Goal: Task Accomplishment & Management: Use online tool/utility

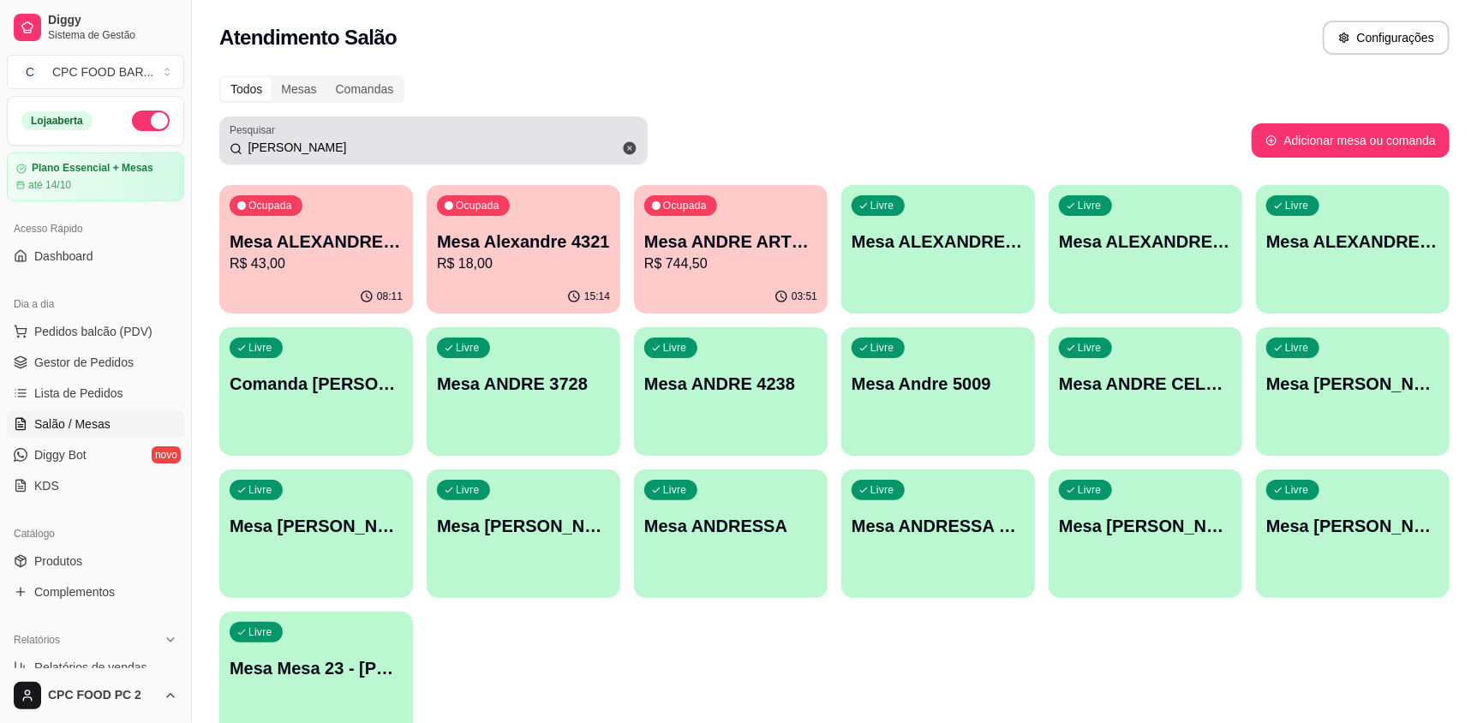
click at [624, 147] on icon at bounding box center [630, 148] width 13 height 13
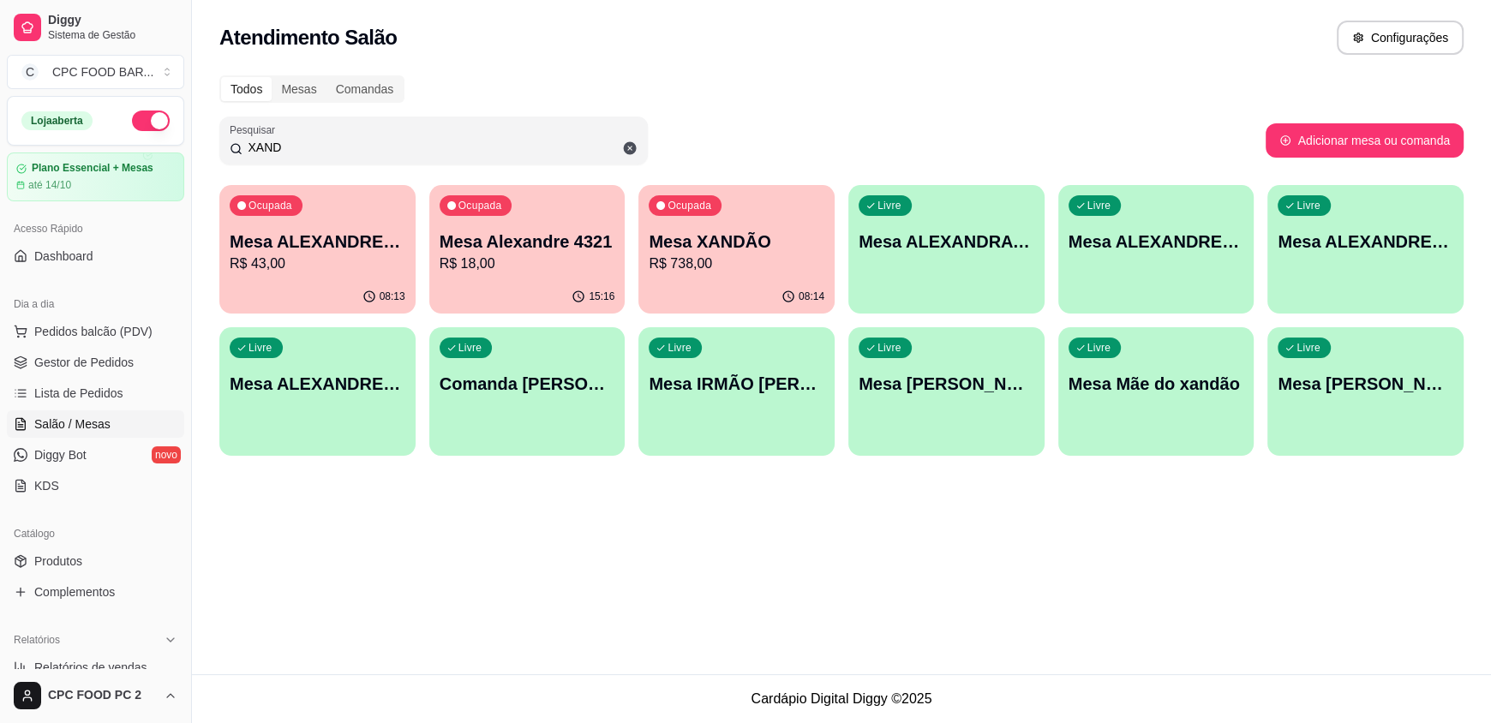
type input "XAND"
click at [752, 245] on p "Mesa XANDÃO" at bounding box center [736, 242] width 171 height 23
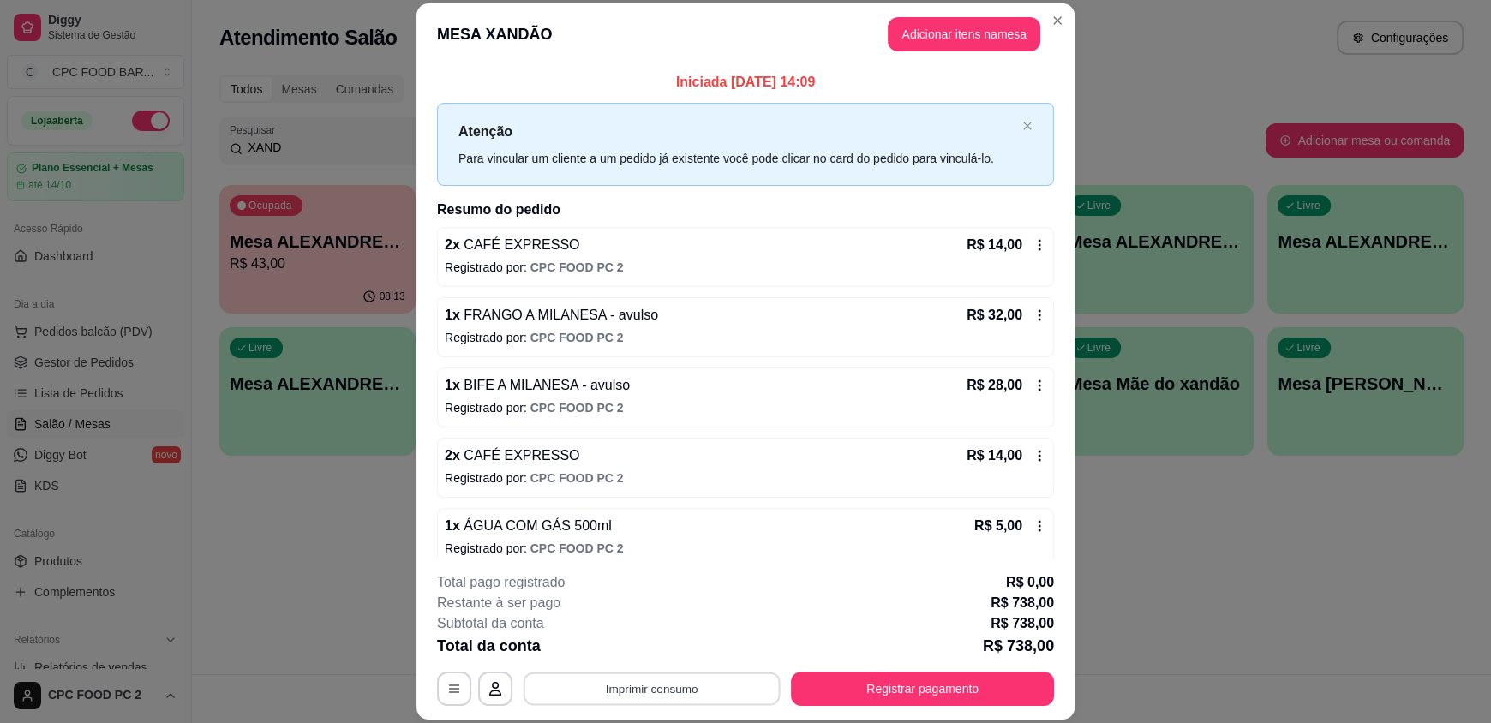
click at [645, 696] on button "Imprimir consumo" at bounding box center [652, 688] width 257 height 33
click at [648, 651] on button "IMPRESSORA" at bounding box center [650, 649] width 120 height 27
click at [889, 675] on button "Registrar pagamento" at bounding box center [922, 688] width 255 height 33
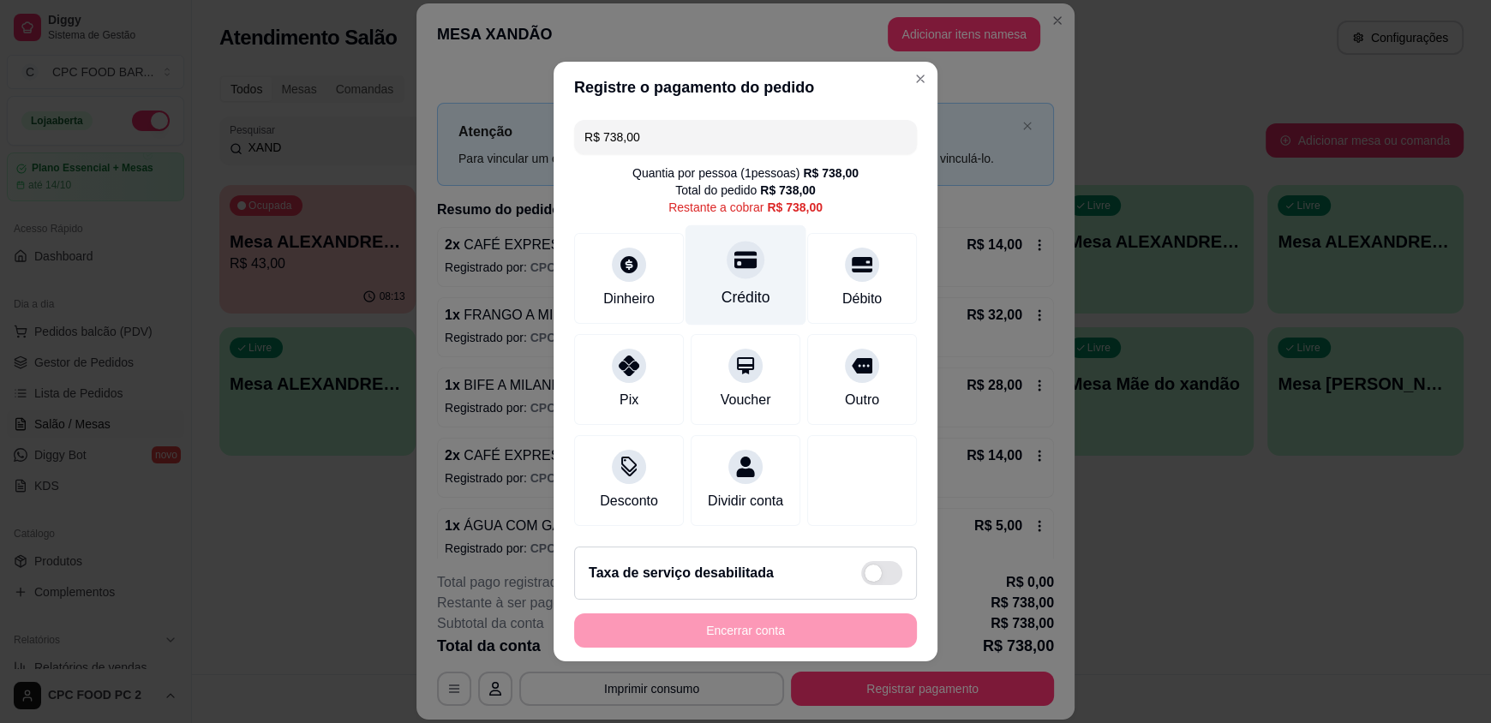
click at [764, 261] on div "Crédito" at bounding box center [746, 275] width 121 height 100
type input "R$ 0,00"
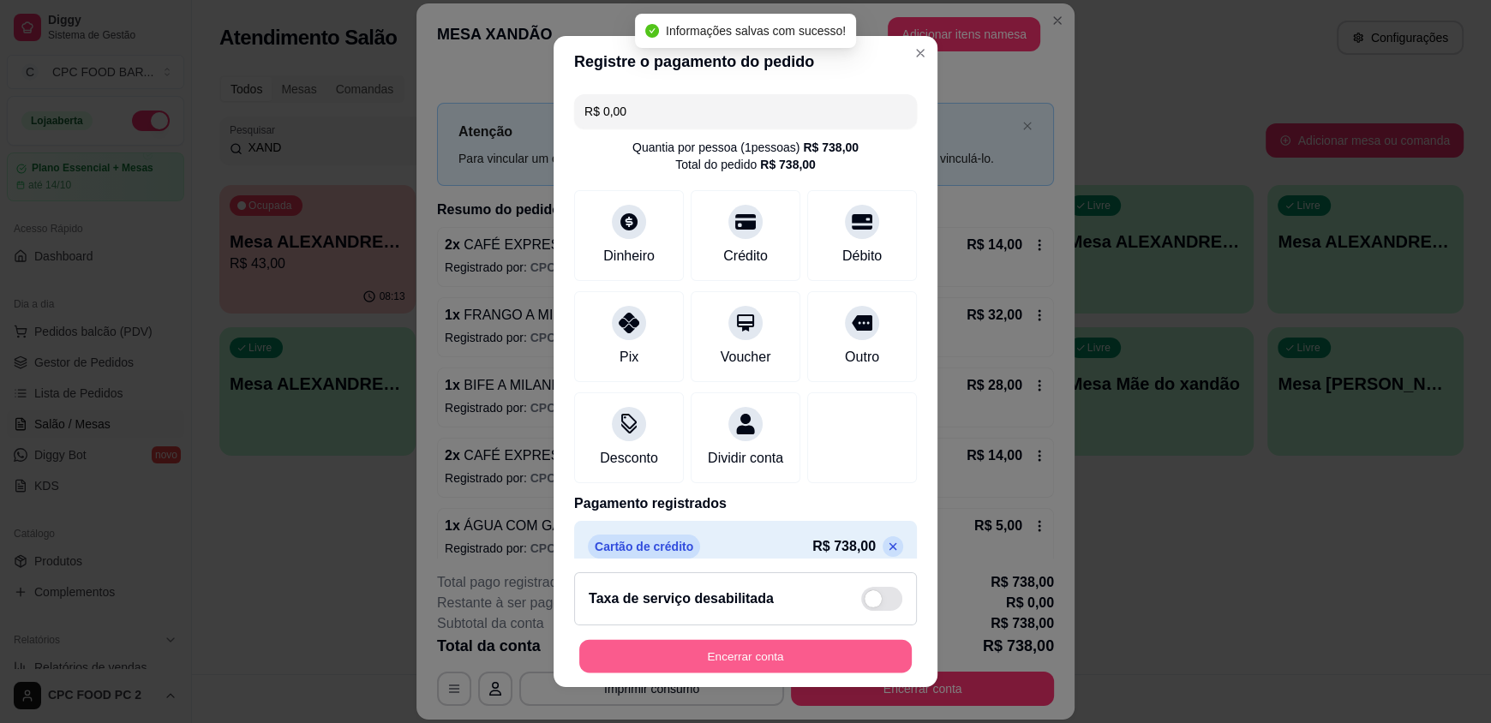
click at [748, 649] on button "Encerrar conta" at bounding box center [745, 655] width 333 height 33
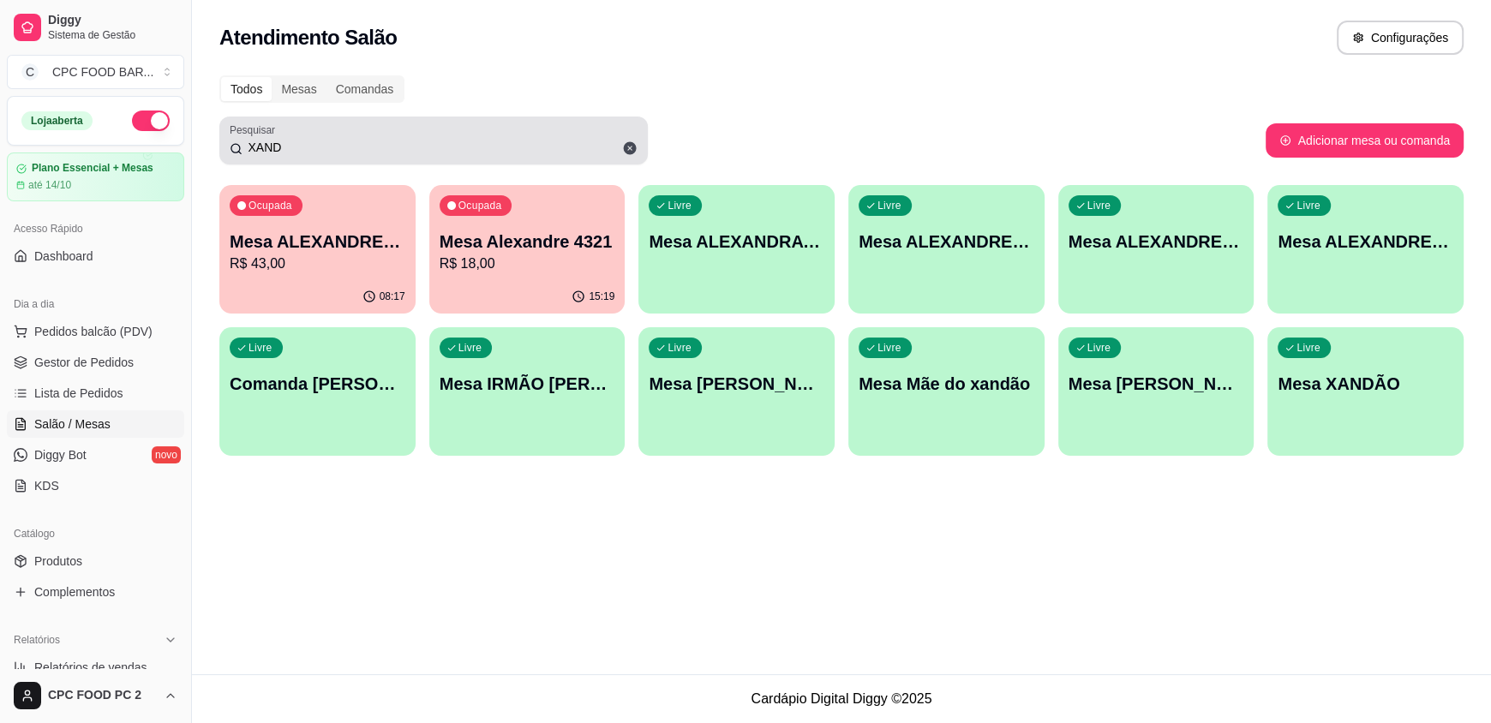
click at [627, 150] on icon at bounding box center [630, 148] width 13 height 13
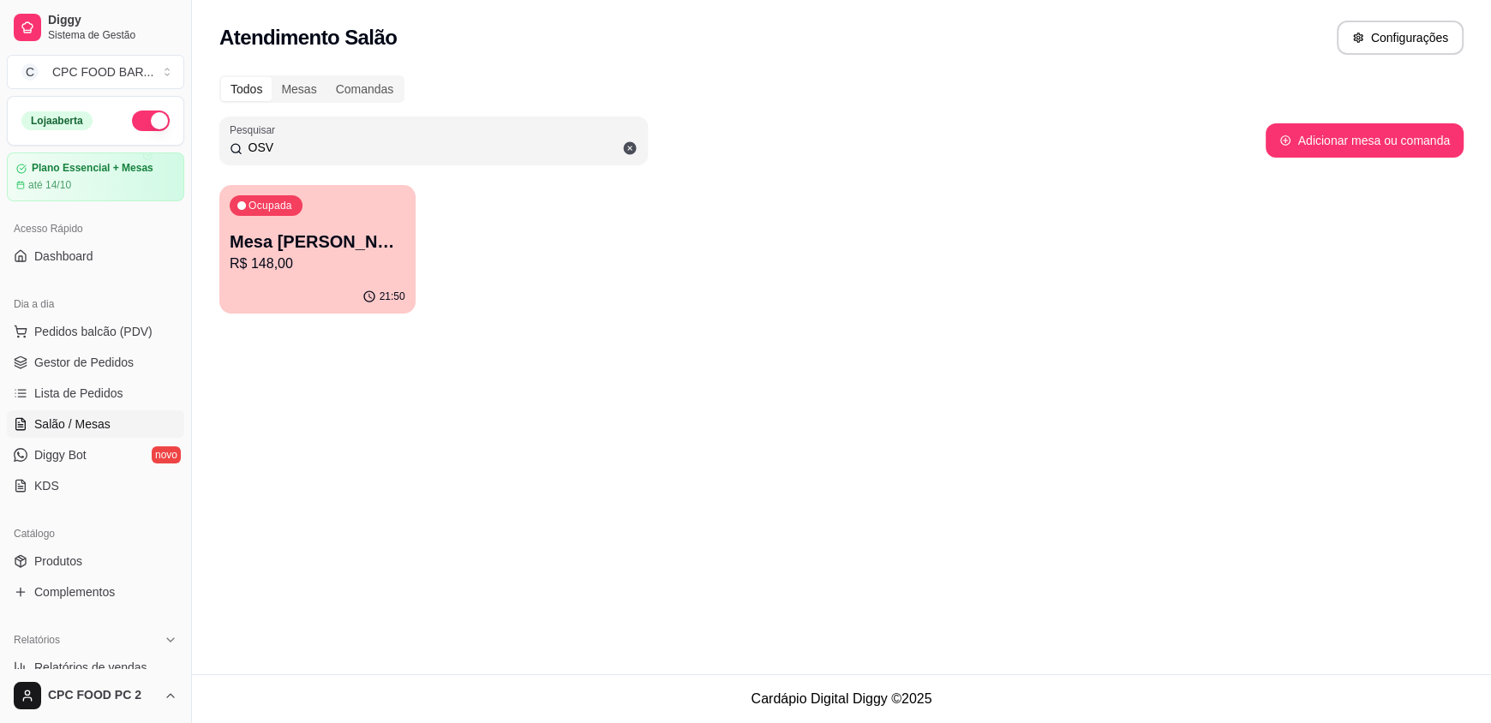
type input "OSV"
click at [308, 202] on div "Ocupada Mesa [PERSON_NAME] R$ 148,00" at bounding box center [317, 233] width 190 height 93
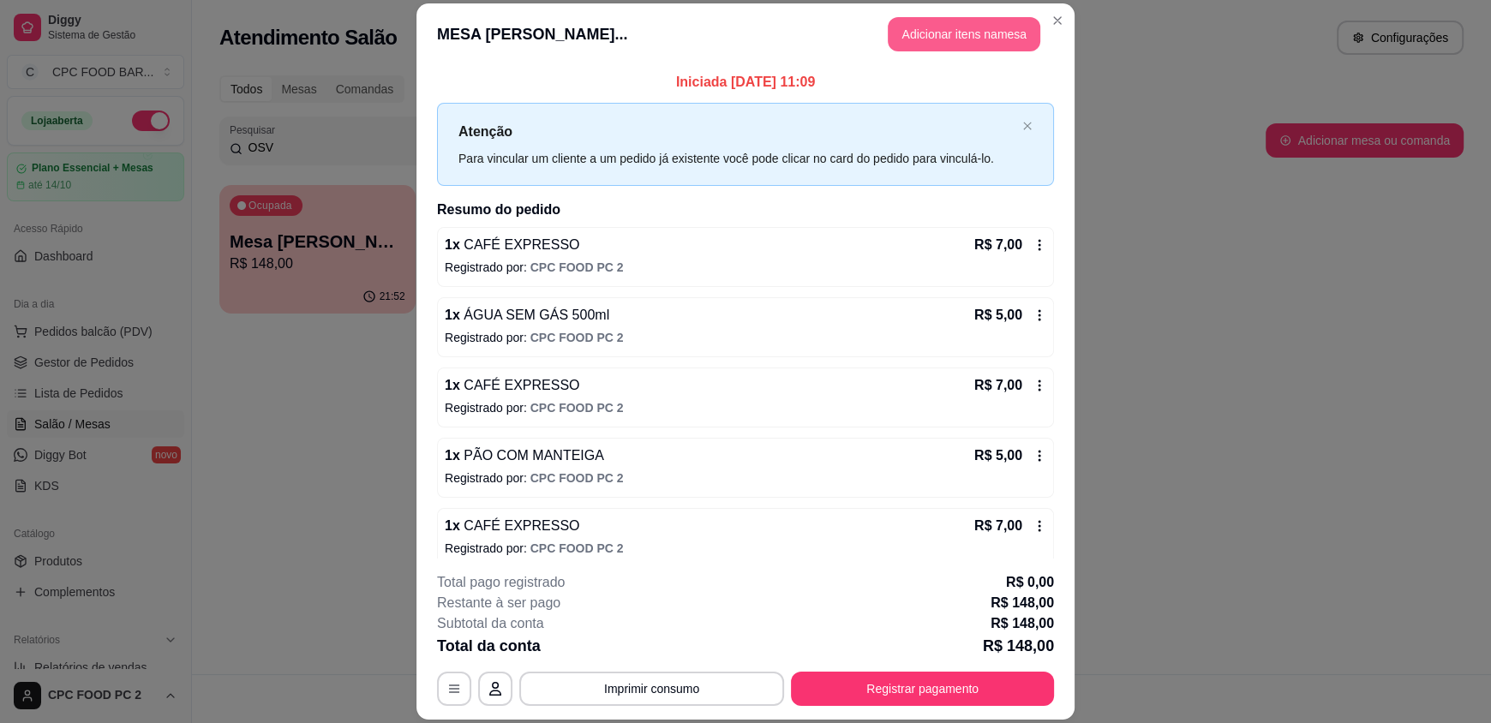
click at [1002, 39] on button "Adicionar itens na mesa" at bounding box center [964, 34] width 153 height 34
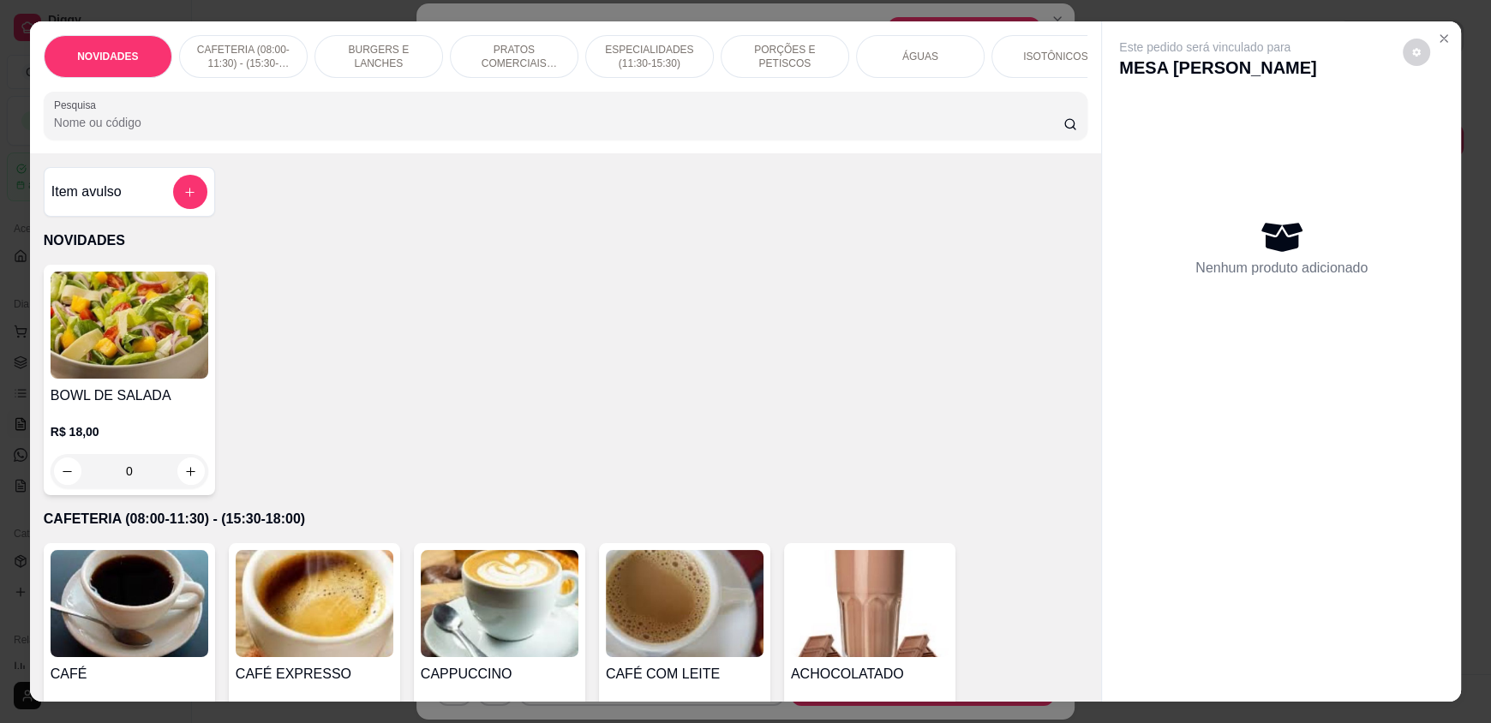
scroll to position [85, 0]
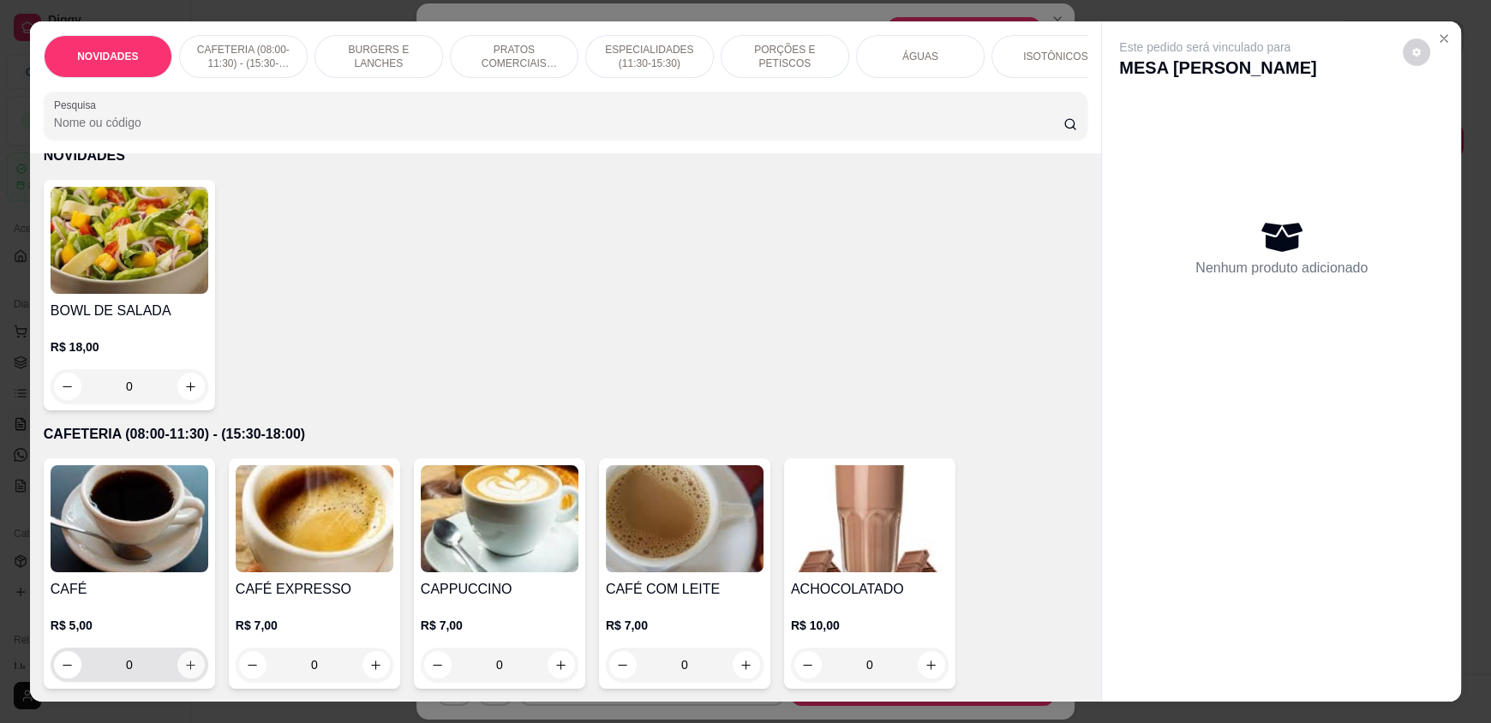
click at [184, 672] on icon "increase-product-quantity" at bounding box center [190, 665] width 13 height 13
type input "1"
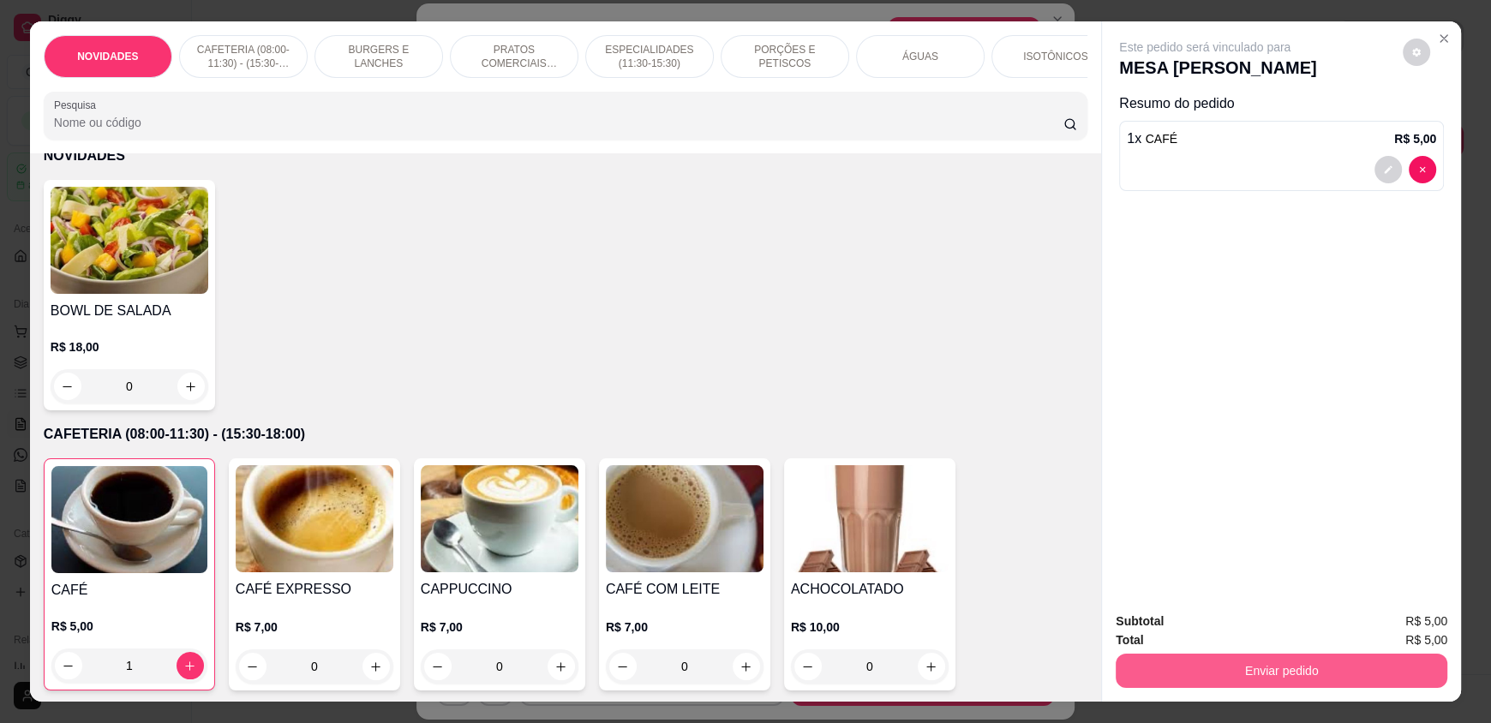
click at [1209, 660] on button "Enviar pedido" at bounding box center [1282, 671] width 332 height 34
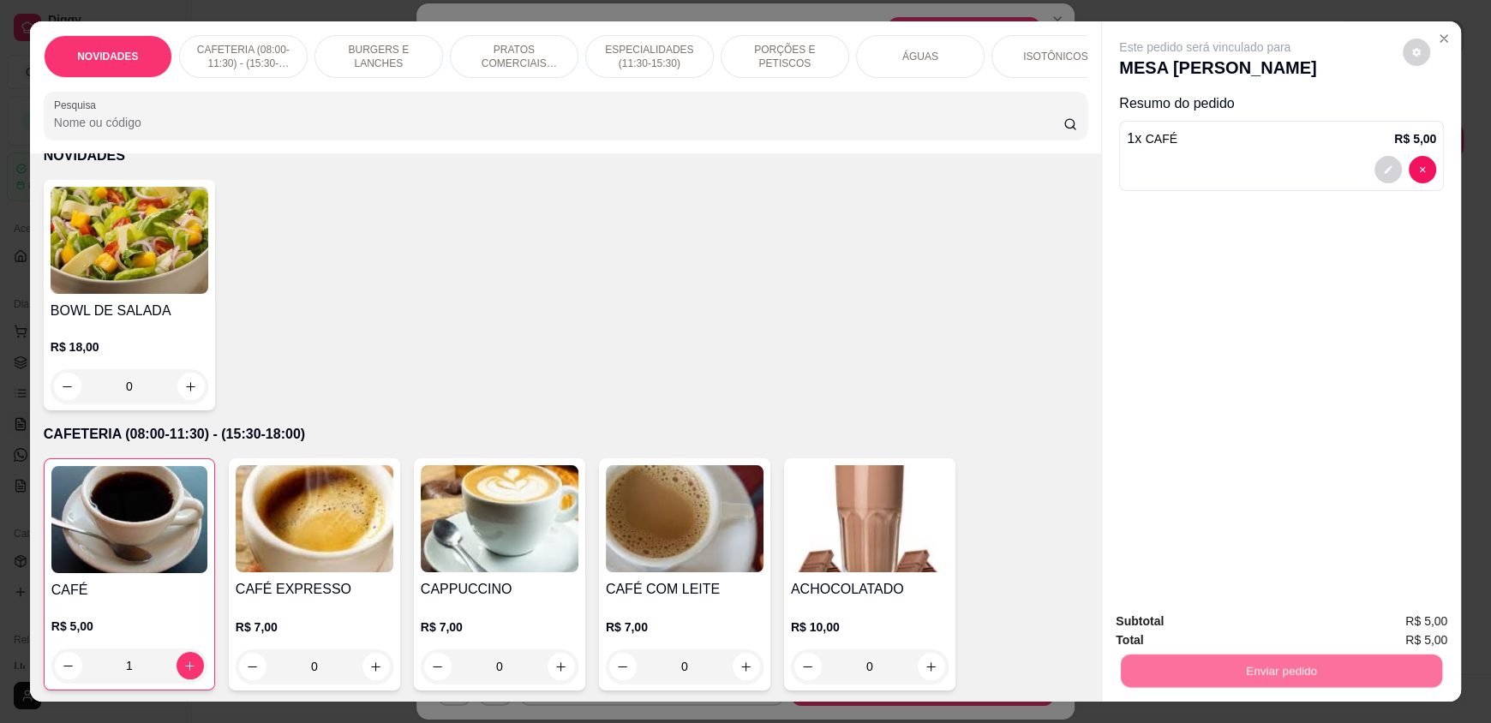
click at [1391, 624] on button "Enviar pedido" at bounding box center [1403, 629] width 94 height 32
